Goal: Task Accomplishment & Management: Manage account settings

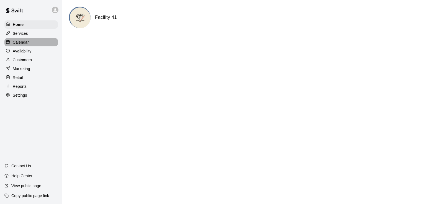
click at [25, 42] on p "Calendar" at bounding box center [21, 43] width 16 height 6
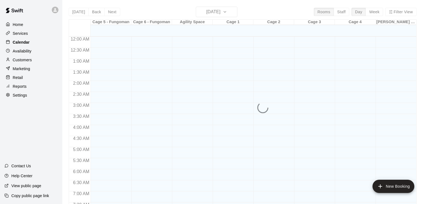
scroll to position [341, 0]
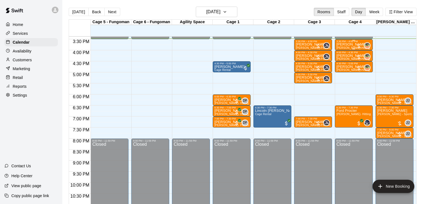
click at [349, 45] on p "[PERSON_NAME]" at bounding box center [353, 45] width 35 height 0
click at [343, 64] on img "edit" at bounding box center [342, 64] width 6 height 6
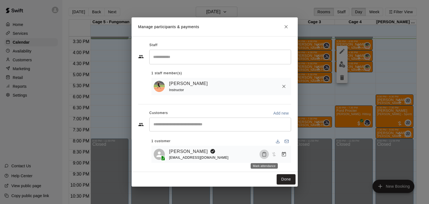
click at [264, 153] on rect "Mark attendance" at bounding box center [264, 152] width 2 height 1
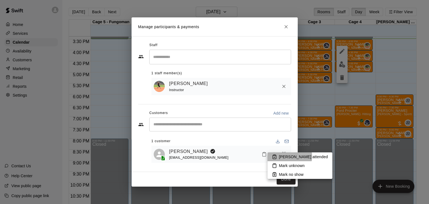
click at [289, 157] on p "[PERSON_NAME] attended" at bounding box center [303, 157] width 49 height 6
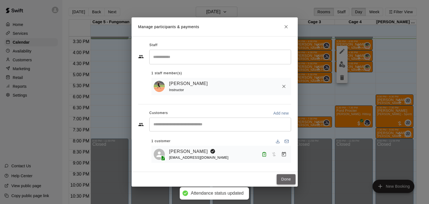
click at [283, 180] on button "Done" at bounding box center [285, 180] width 19 height 10
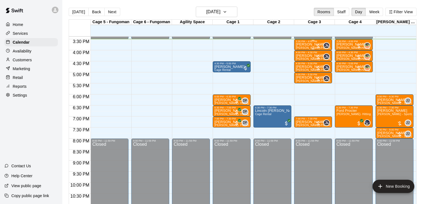
click at [302, 45] on p "[PERSON_NAME]" at bounding box center [312, 45] width 35 height 0
click at [301, 65] on img "edit" at bounding box center [301, 64] width 6 height 6
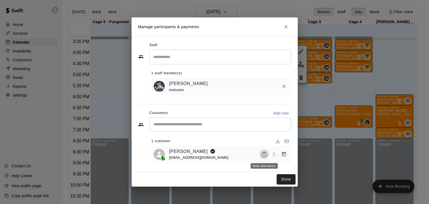
click at [267, 155] on button "Mark attendance" at bounding box center [263, 154] width 9 height 9
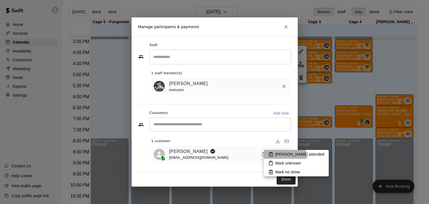
click at [280, 157] on p "[PERSON_NAME] attended" at bounding box center [299, 155] width 49 height 6
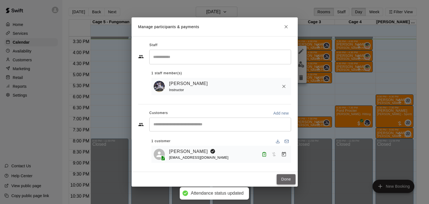
click at [284, 178] on button "Done" at bounding box center [285, 180] width 19 height 10
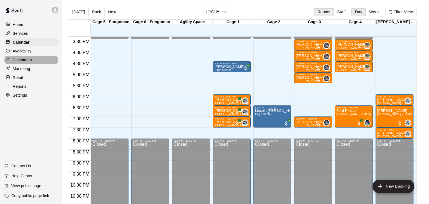
click at [20, 62] on p "Customers" at bounding box center [22, 60] width 19 height 6
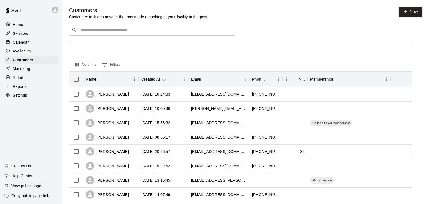
click at [102, 28] on input "Search customers by name or email" at bounding box center [155, 30] width 153 height 6
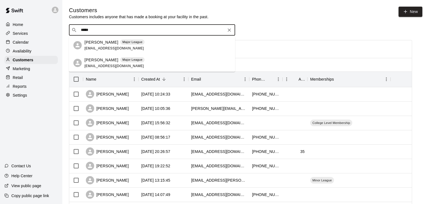
type input "*****"
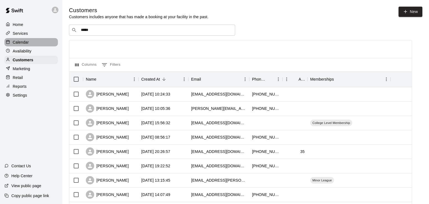
click at [20, 45] on p "Calendar" at bounding box center [21, 43] width 16 height 6
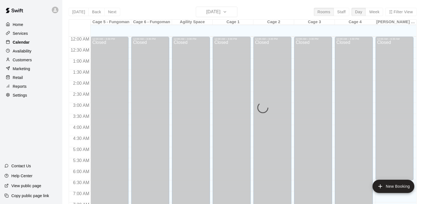
scroll to position [341, 0]
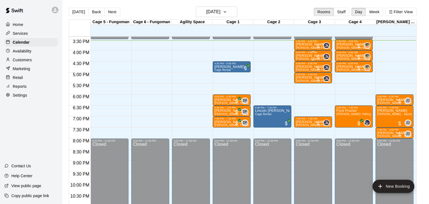
click at [303, 59] on span "[PERSON_NAME]-Pitching (30 min)" at bounding box center [318, 59] width 47 height 3
click at [300, 81] on button "edit" at bounding box center [300, 77] width 11 height 11
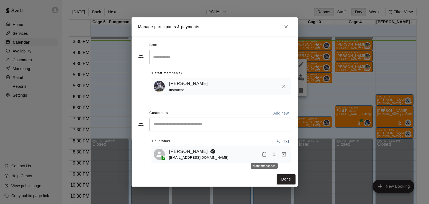
click at [262, 159] on button "Mark attendance" at bounding box center [263, 154] width 9 height 9
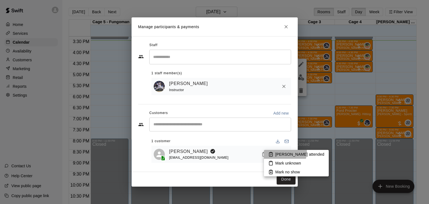
click at [279, 152] on p "[PERSON_NAME] attended" at bounding box center [299, 155] width 49 height 6
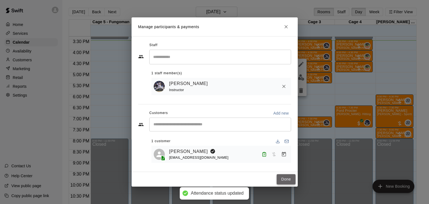
click at [287, 181] on button "Done" at bounding box center [285, 180] width 19 height 10
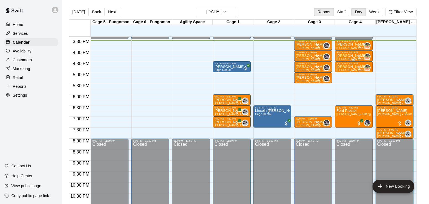
click at [349, 59] on span "[PERSON_NAME]-Hitting (30 min)" at bounding box center [358, 59] width 45 height 3
click at [344, 78] on img "edit" at bounding box center [342, 77] width 6 height 6
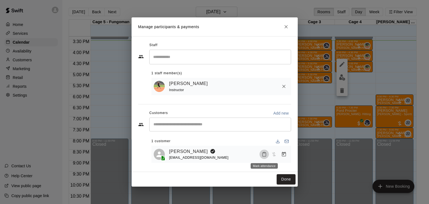
click at [265, 151] on button "Mark attendance" at bounding box center [263, 154] width 9 height 9
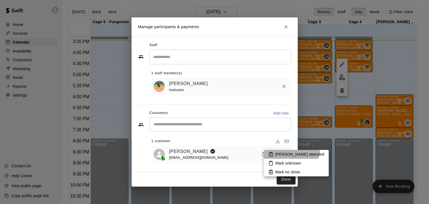
click at [291, 150] on li "[PERSON_NAME] attended" at bounding box center [296, 154] width 65 height 9
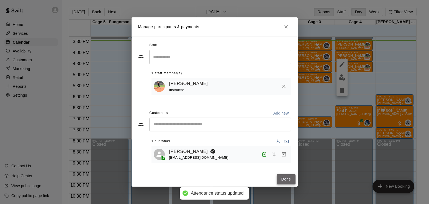
click at [282, 181] on button "Done" at bounding box center [285, 180] width 19 height 10
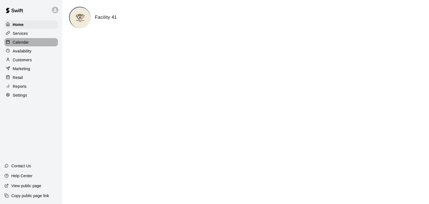
click at [26, 43] on p "Calendar" at bounding box center [21, 43] width 16 height 6
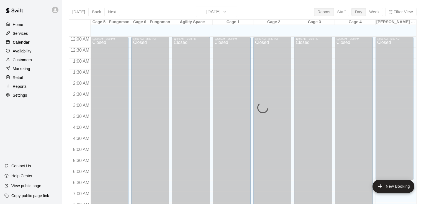
scroll to position [341, 0]
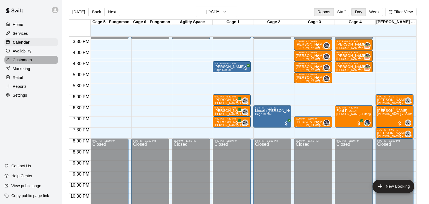
click at [21, 62] on p "Customers" at bounding box center [22, 60] width 19 height 6
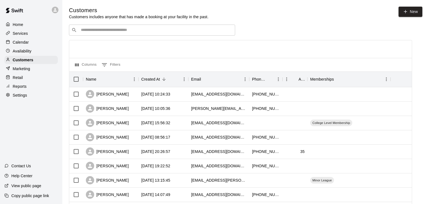
click at [90, 31] on input "Search customers by name or email" at bounding box center [155, 30] width 153 height 6
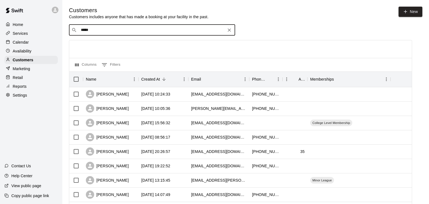
type input "******"
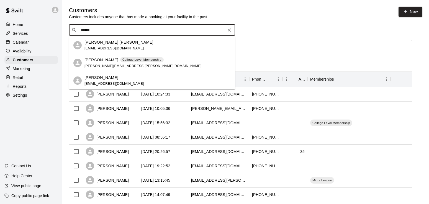
click at [97, 61] on p "Jagger Frederick" at bounding box center [101, 60] width 34 height 6
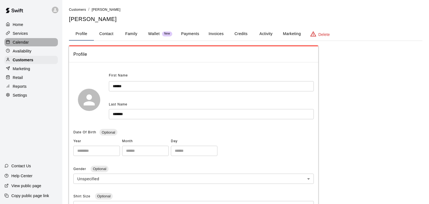
click at [19, 46] on div "Calendar" at bounding box center [30, 42] width 53 height 8
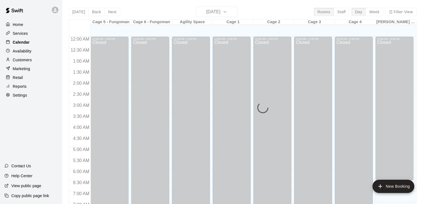
scroll to position [341, 0]
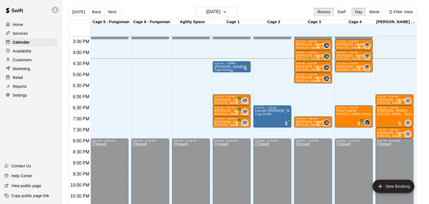
click at [238, 67] on div "Harley Mantor Cage Rental" at bounding box center [231, 167] width 35 height 204
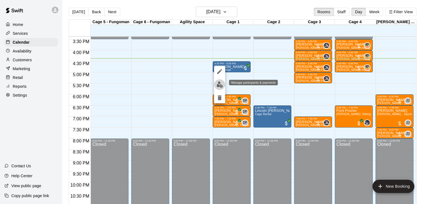
click at [219, 84] on img "edit" at bounding box center [219, 85] width 6 height 6
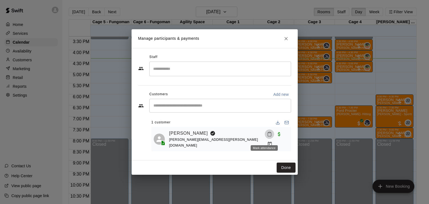
click at [268, 137] on icon "Mark attendance" at bounding box center [269, 135] width 3 height 4
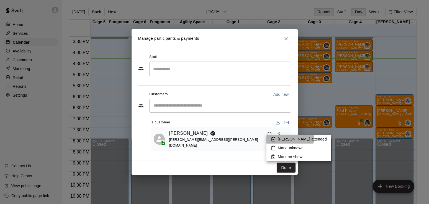
click at [289, 138] on p "[PERSON_NAME] attended" at bounding box center [301, 140] width 49 height 6
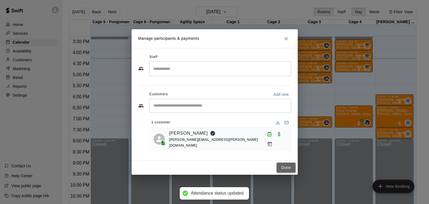
click at [287, 168] on button "Done" at bounding box center [285, 168] width 19 height 10
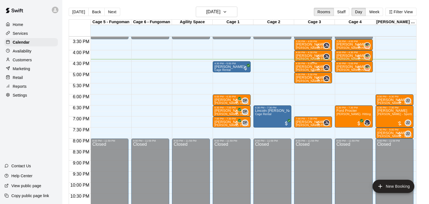
click at [302, 65] on div "4:30 PM – 5:00 PM" at bounding box center [312, 63] width 35 height 3
click at [302, 82] on img "edit" at bounding box center [301, 81] width 6 height 6
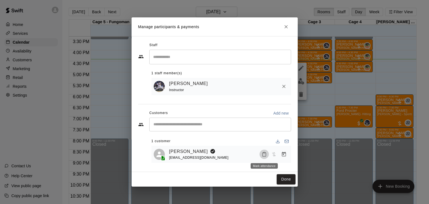
click at [267, 155] on button "Mark attendance" at bounding box center [263, 154] width 9 height 9
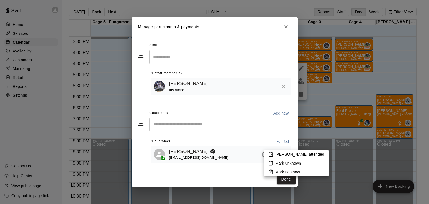
click at [284, 155] on p "[PERSON_NAME] attended" at bounding box center [299, 155] width 49 height 6
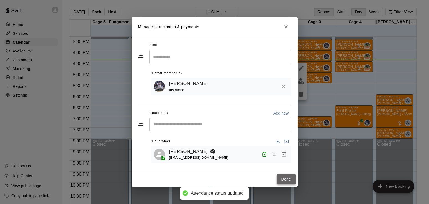
click at [283, 176] on button "Done" at bounding box center [285, 180] width 19 height 10
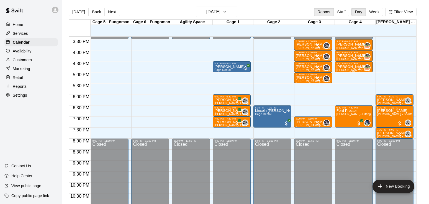
click at [352, 65] on div "4:30 PM – 5:00 PM" at bounding box center [353, 63] width 35 height 3
click at [343, 81] on img "edit" at bounding box center [342, 81] width 6 height 6
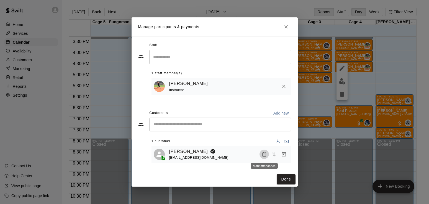
click at [263, 155] on icon "Mark attendance" at bounding box center [263, 154] width 5 height 5
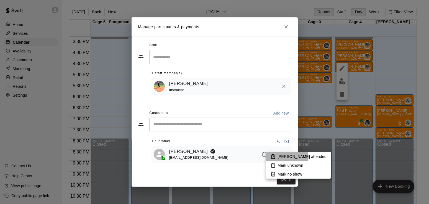
click at [284, 157] on p "[PERSON_NAME] attended" at bounding box center [301, 157] width 49 height 6
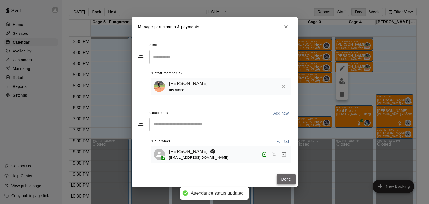
click at [287, 180] on button "Done" at bounding box center [285, 180] width 19 height 10
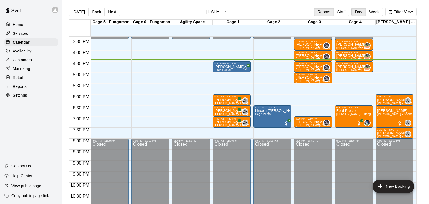
click at [235, 71] on div "Harley Mantor Cage Rental" at bounding box center [229, 167] width 30 height 204
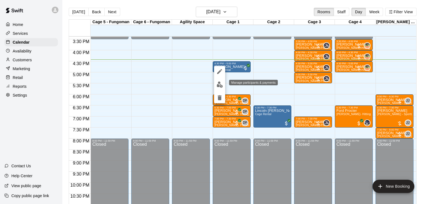
click at [216, 84] on button "edit" at bounding box center [219, 84] width 11 height 11
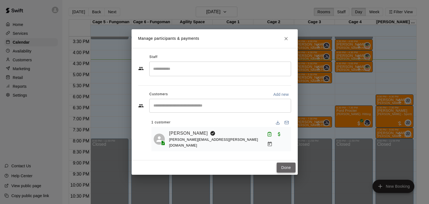
click at [285, 167] on button "Done" at bounding box center [285, 168] width 19 height 10
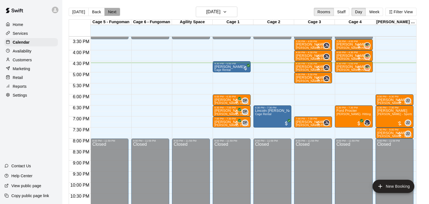
click at [108, 11] on button "Next" at bounding box center [111, 12] width 15 height 8
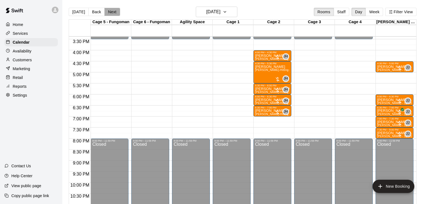
click at [108, 11] on button "Next" at bounding box center [111, 12] width 15 height 8
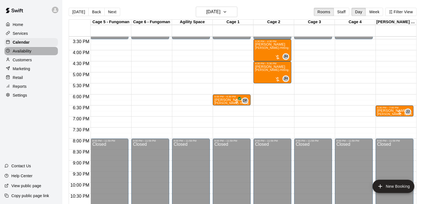
click at [27, 50] on p "Availability" at bounding box center [22, 51] width 19 height 6
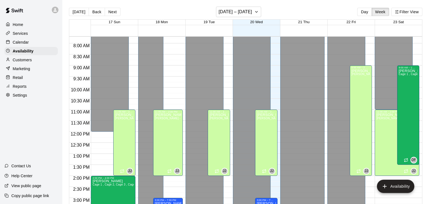
scroll to position [166, 0]
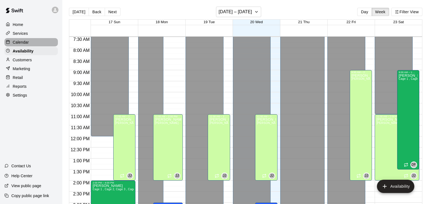
click at [25, 42] on p "Calendar" at bounding box center [21, 43] width 16 height 6
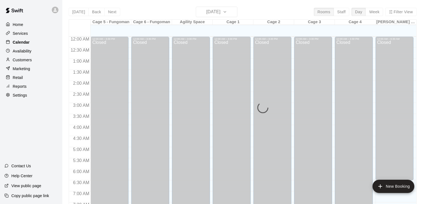
scroll to position [341, 0]
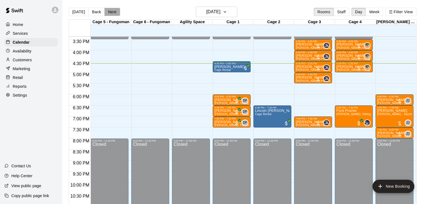
click at [114, 14] on button "Next" at bounding box center [111, 12] width 15 height 8
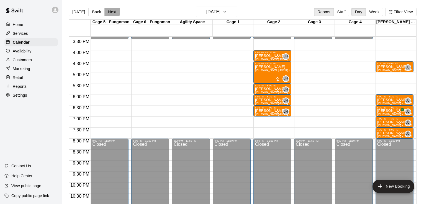
click at [114, 14] on button "Next" at bounding box center [111, 12] width 15 height 8
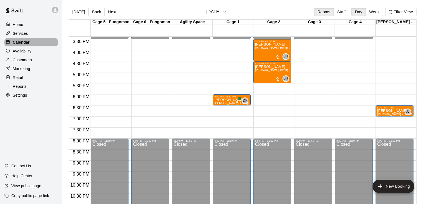
click at [20, 45] on p "Calendar" at bounding box center [21, 43] width 17 height 6
click at [75, 13] on button "[DATE]" at bounding box center [79, 12] width 20 height 8
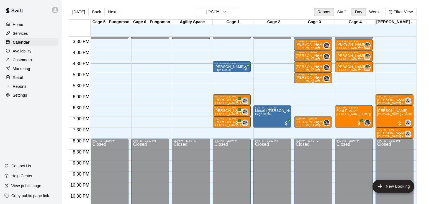
click at [324, 84] on div "5:00 PM – 5:30 PM Gunner Alexander Jake Buchanan-Pitching (30 min) 0" at bounding box center [313, 77] width 38 height 11
click at [421, 84] on div at bounding box center [214, 102] width 429 height 204
click at [386, 100] on p "[PERSON_NAME]" at bounding box center [394, 100] width 35 height 0
click at [382, 132] on icon "delete" at bounding box center [382, 133] width 4 height 5
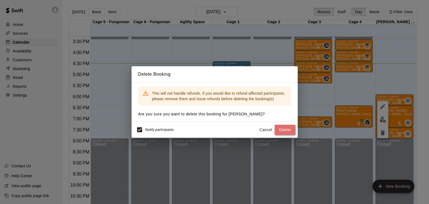
click at [292, 131] on button "Delete" at bounding box center [284, 130] width 21 height 10
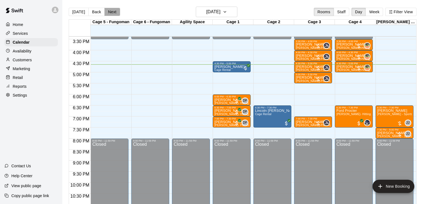
click at [111, 10] on button "Next" at bounding box center [111, 12] width 15 height 8
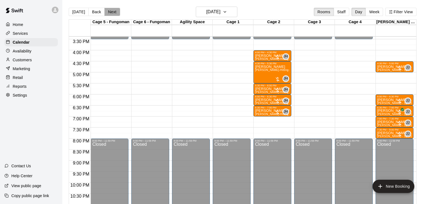
click at [111, 10] on button "Next" at bounding box center [111, 12] width 15 height 8
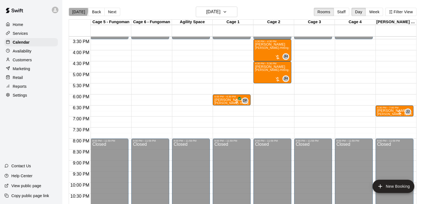
click at [75, 10] on button "[DATE]" at bounding box center [79, 12] width 20 height 8
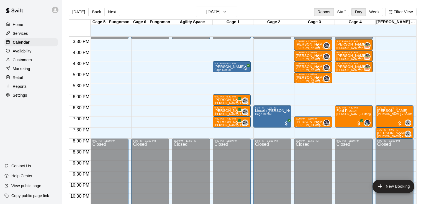
click at [309, 78] on p "[PERSON_NAME]" at bounding box center [312, 78] width 35 height 0
click at [299, 99] on img "edit" at bounding box center [301, 98] width 6 height 6
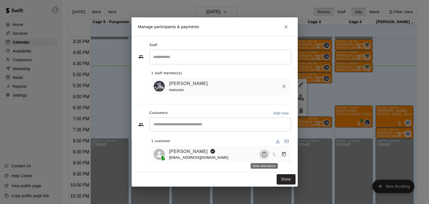
click at [263, 153] on rect "Mark attendance" at bounding box center [264, 152] width 2 height 1
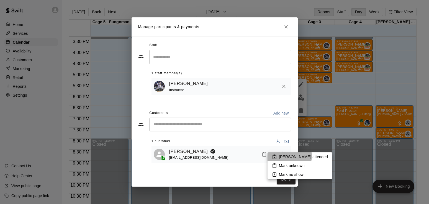
click at [289, 156] on p "[PERSON_NAME] attended" at bounding box center [303, 157] width 49 height 6
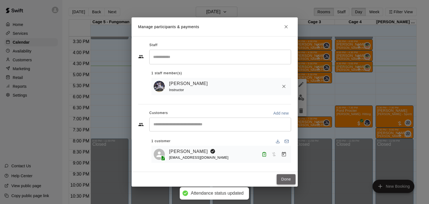
click at [287, 181] on button "Done" at bounding box center [285, 180] width 19 height 10
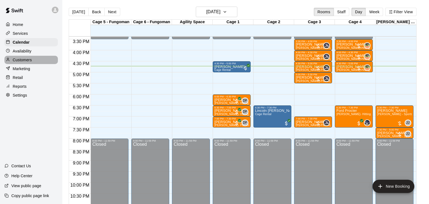
click at [20, 62] on p "Customers" at bounding box center [22, 60] width 19 height 6
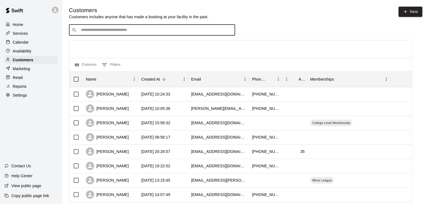
click at [94, 33] on input "Search customers by name or email" at bounding box center [155, 30] width 153 height 6
type input "******"
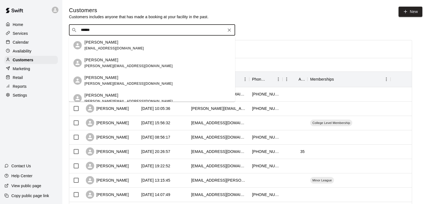
click at [100, 61] on p "Christy French" at bounding box center [101, 60] width 34 height 6
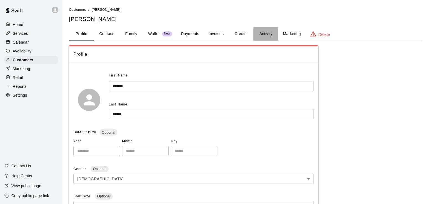
click at [262, 34] on button "Activity" at bounding box center [265, 33] width 25 height 13
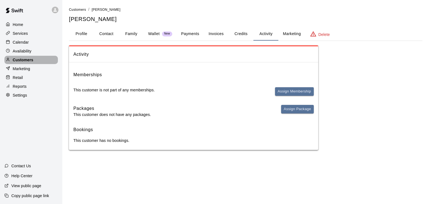
click at [30, 61] on p "Customers" at bounding box center [23, 60] width 20 height 6
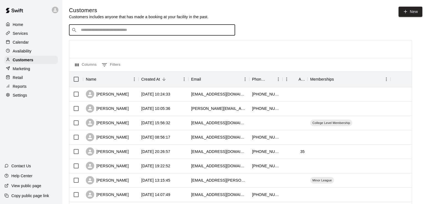
click at [91, 31] on input "Search customers by name or email" at bounding box center [155, 30] width 153 height 6
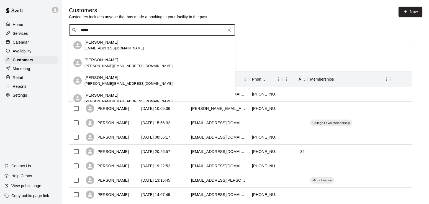
type input "******"
click at [94, 45] on p "Kim French" at bounding box center [101, 43] width 34 height 6
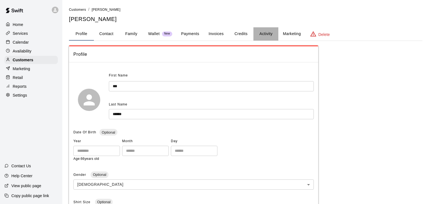
click at [262, 35] on button "Activity" at bounding box center [265, 33] width 25 height 13
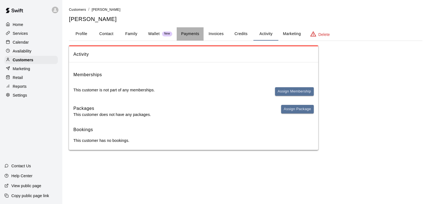
click at [191, 32] on button "Payments" at bounding box center [190, 33] width 27 height 13
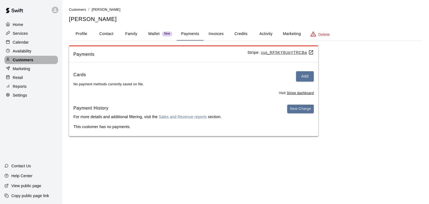
click at [24, 58] on div "Customers" at bounding box center [30, 60] width 53 height 8
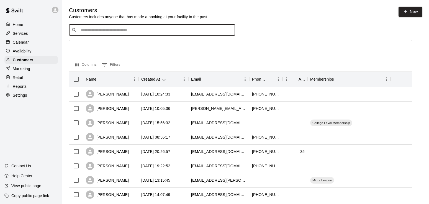
click at [95, 31] on input "Search customers by name or email" at bounding box center [155, 30] width 153 height 6
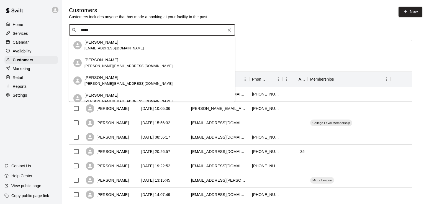
type input "******"
click at [98, 59] on p "Christy French" at bounding box center [101, 60] width 34 height 6
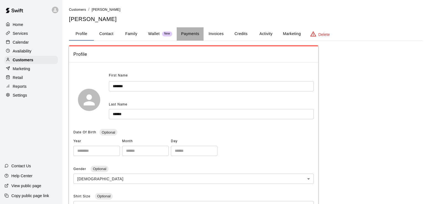
click at [189, 32] on button "Payments" at bounding box center [190, 33] width 27 height 13
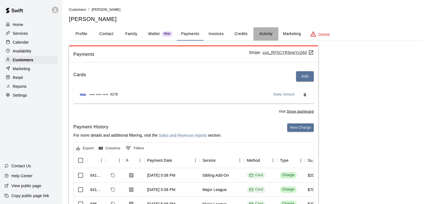
click at [264, 32] on button "Activity" at bounding box center [265, 33] width 25 height 13
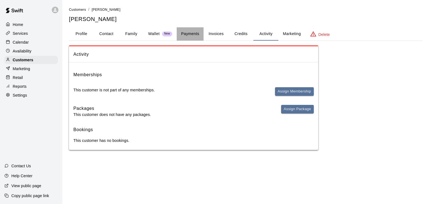
click at [193, 33] on button "Payments" at bounding box center [190, 33] width 27 height 13
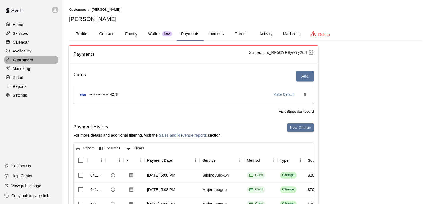
click at [21, 61] on p "Customers" at bounding box center [23, 60] width 20 height 6
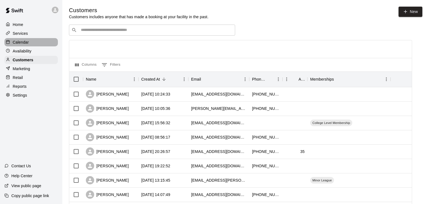
click at [20, 45] on p "Calendar" at bounding box center [21, 43] width 16 height 6
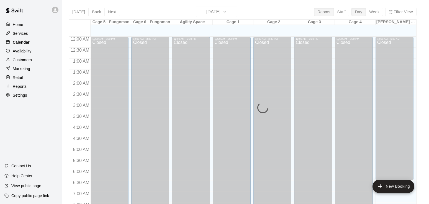
scroll to position [341, 0]
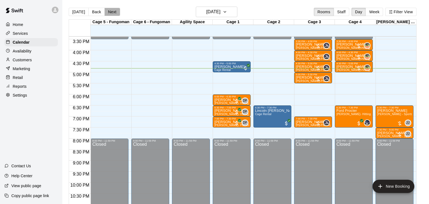
click at [107, 10] on button "Next" at bounding box center [111, 12] width 15 height 8
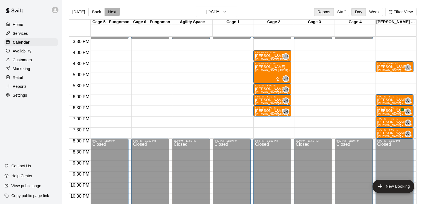
click at [107, 10] on button "Next" at bounding box center [111, 12] width 15 height 8
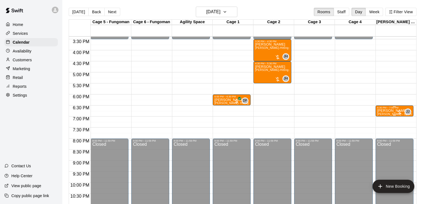
click at [384, 111] on p "Asher Martin" at bounding box center [394, 111] width 35 height 0
click at [384, 118] on icon "edit" at bounding box center [382, 118] width 7 height 7
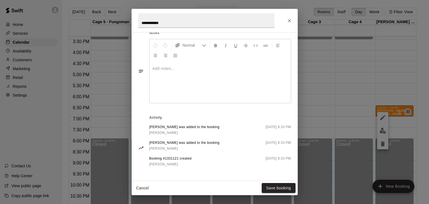
scroll to position [164, 0]
click at [291, 20] on icon "Close" at bounding box center [289, 21] width 6 height 6
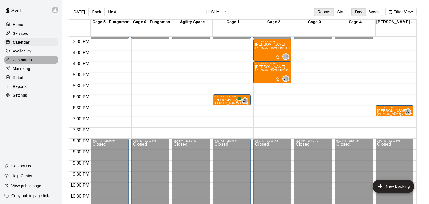
click at [25, 58] on div "Customers" at bounding box center [30, 60] width 53 height 8
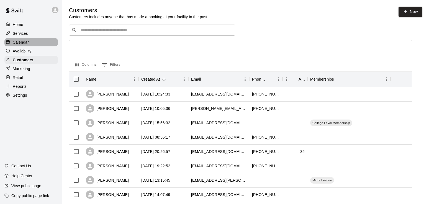
click at [24, 44] on p "Calendar" at bounding box center [21, 43] width 16 height 6
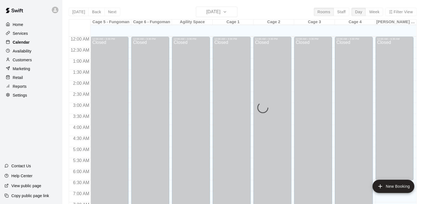
scroll to position [341, 0]
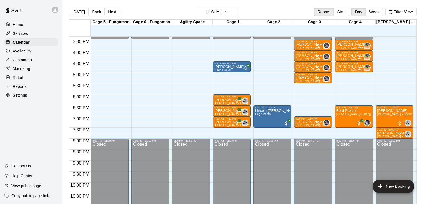
click at [25, 31] on div "Services" at bounding box center [30, 33] width 53 height 8
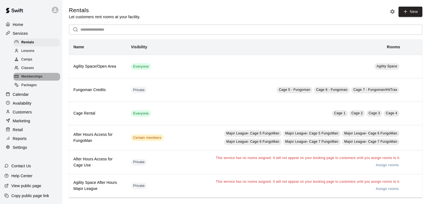
click at [29, 79] on span "Memberships" at bounding box center [31, 77] width 21 height 6
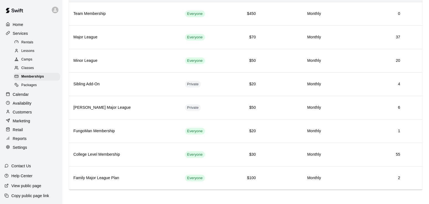
scroll to position [55, 0]
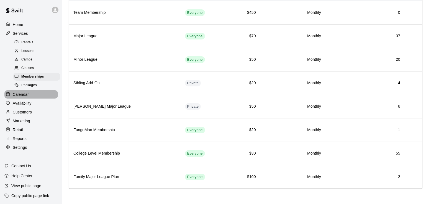
click at [25, 97] on p "Calendar" at bounding box center [21, 95] width 16 height 6
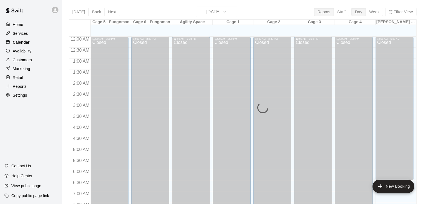
scroll to position [341, 0]
